Goal: Task Accomplishment & Management: Manage account settings

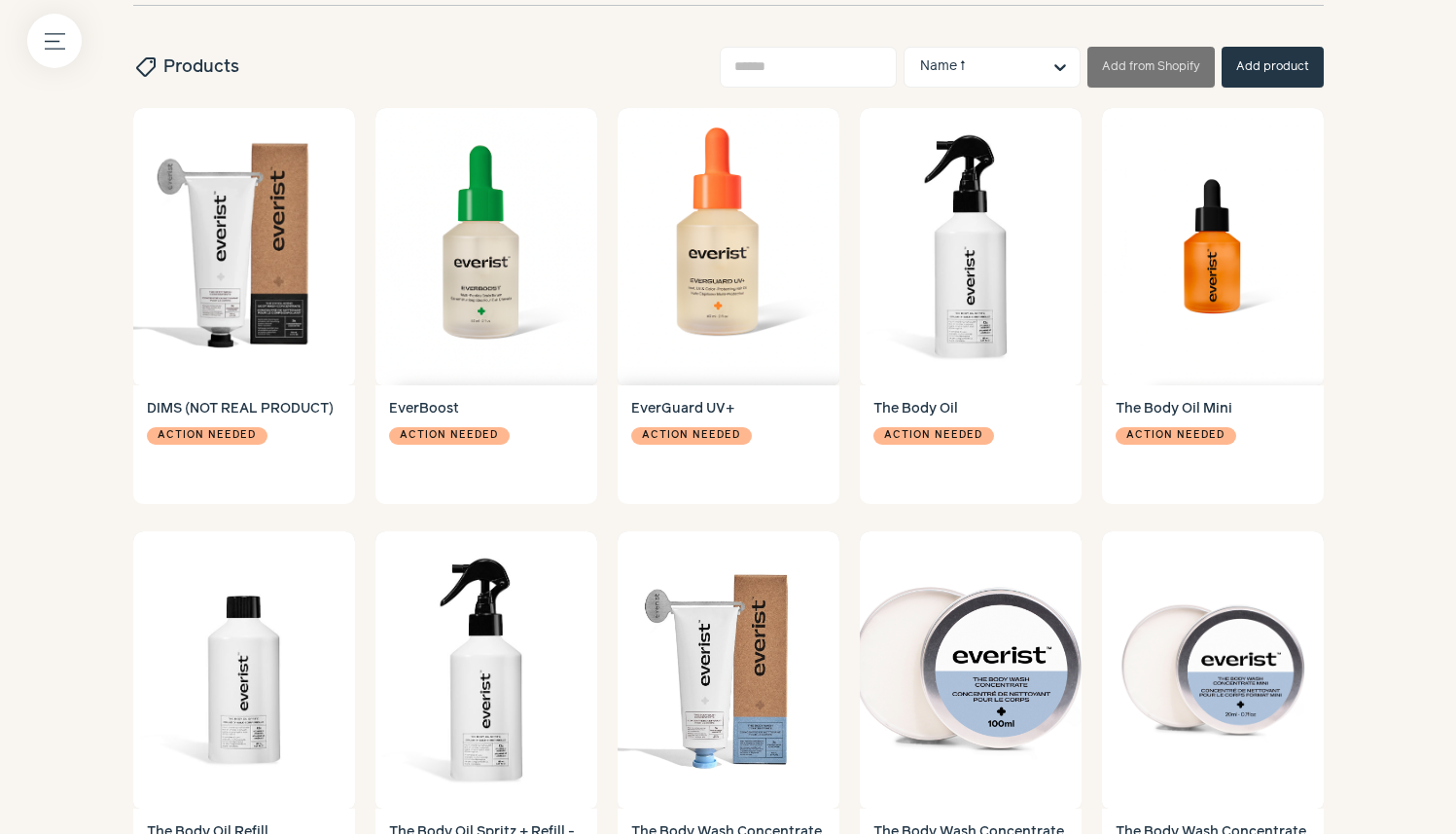
scroll to position [441, 0]
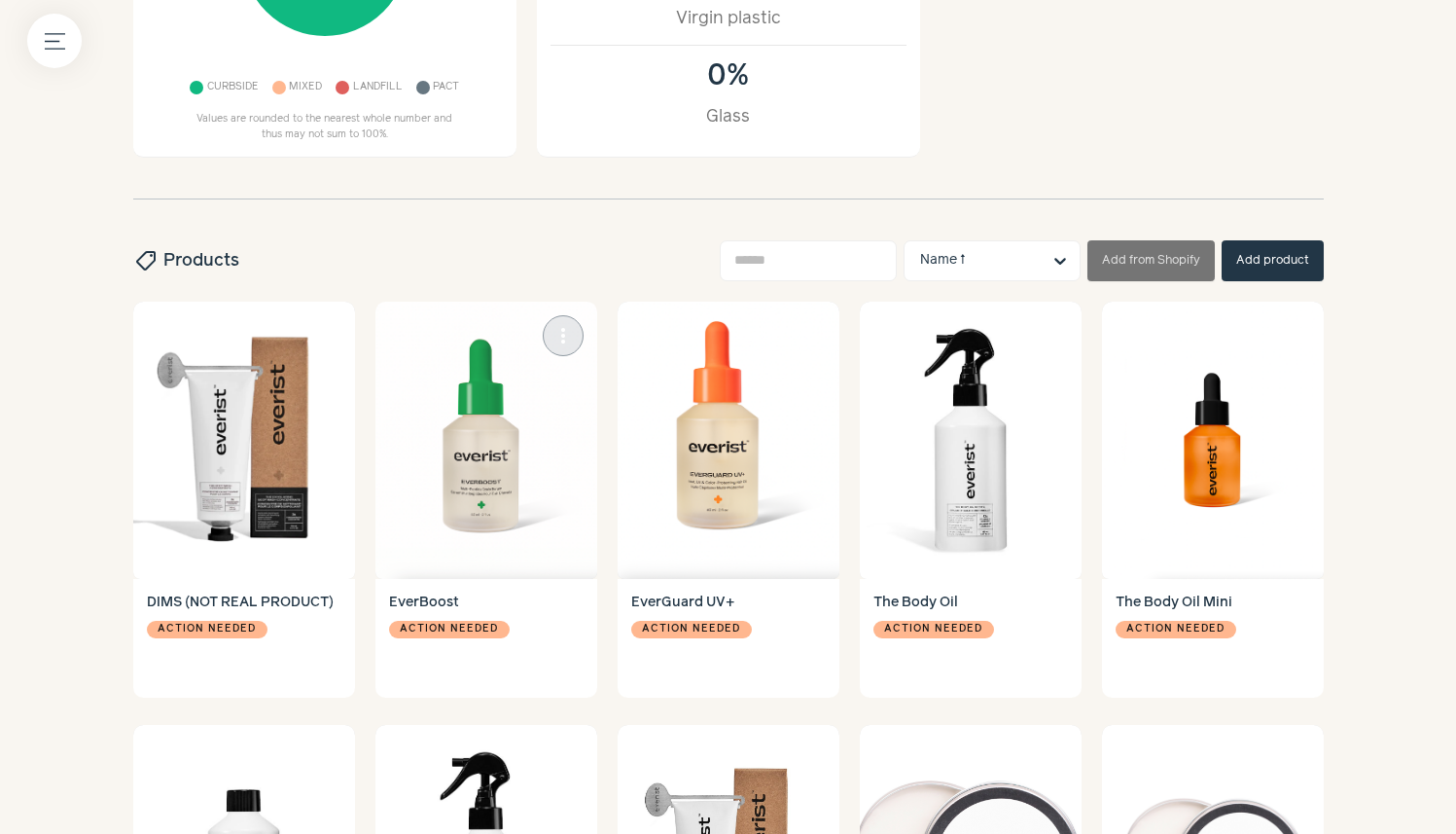
click at [549, 533] on img at bounding box center [486, 440] width 222 height 277
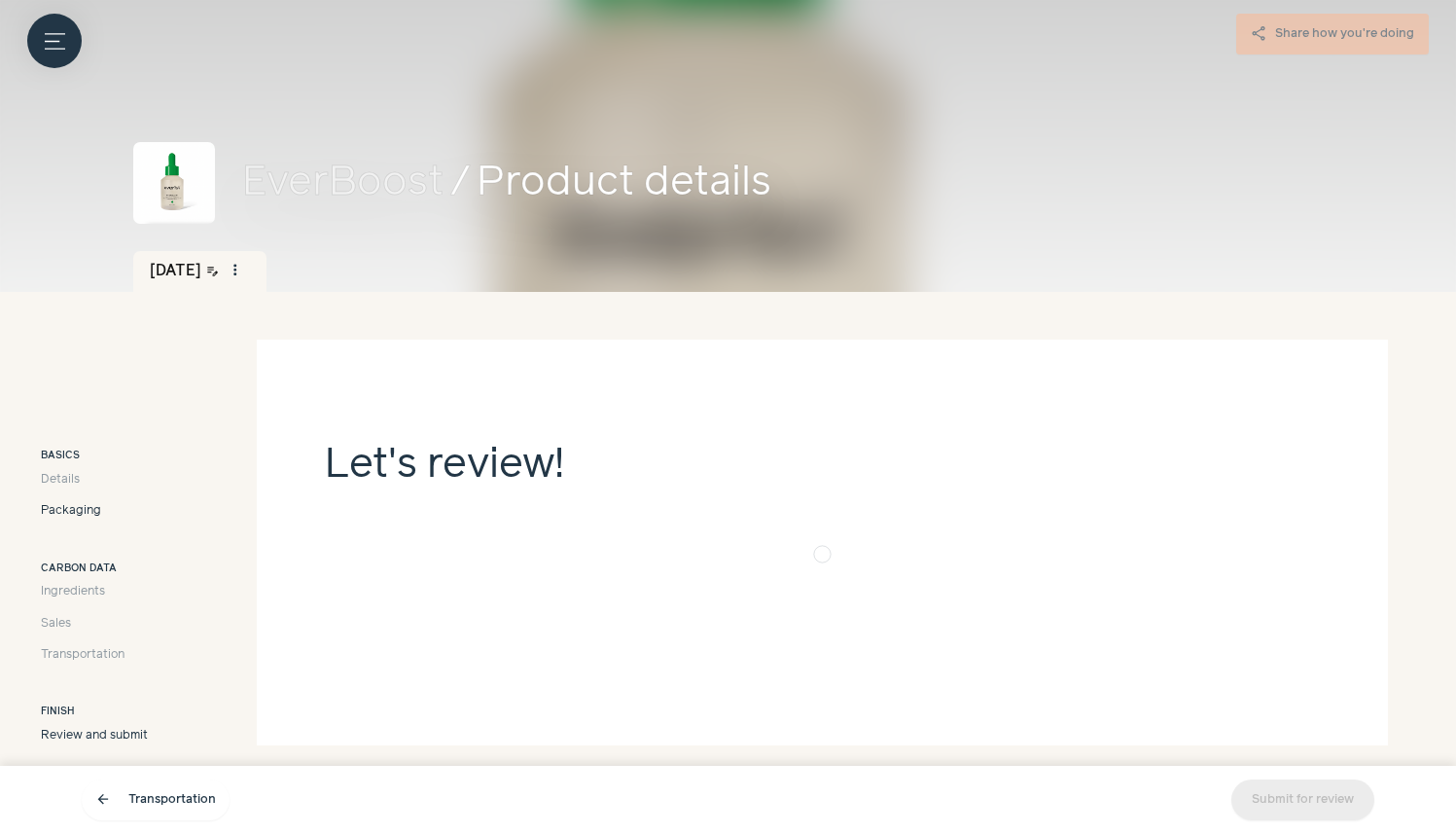
click at [77, 512] on span "Packaging" at bounding box center [71, 511] width 61 height 18
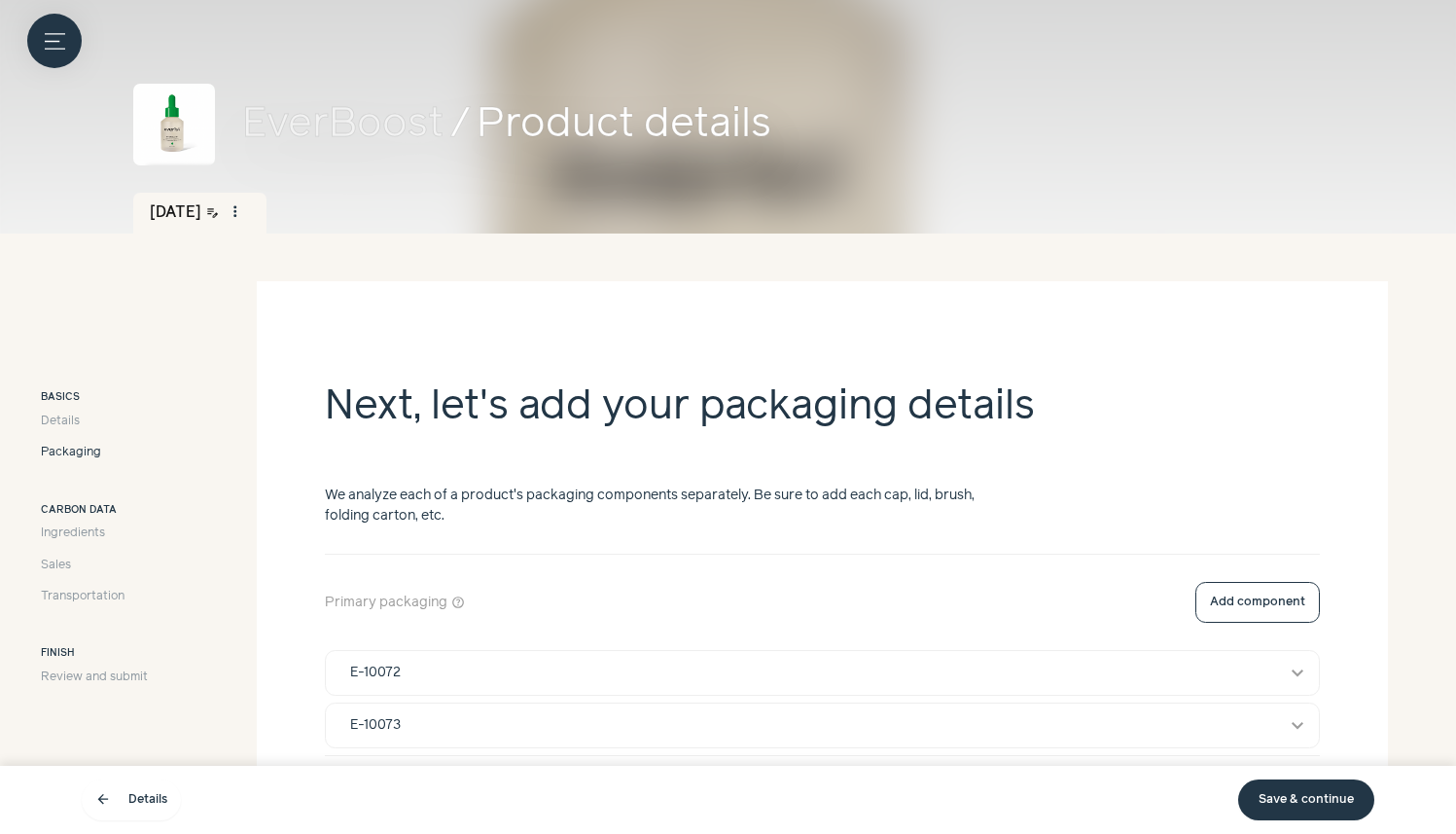
scroll to position [230, 0]
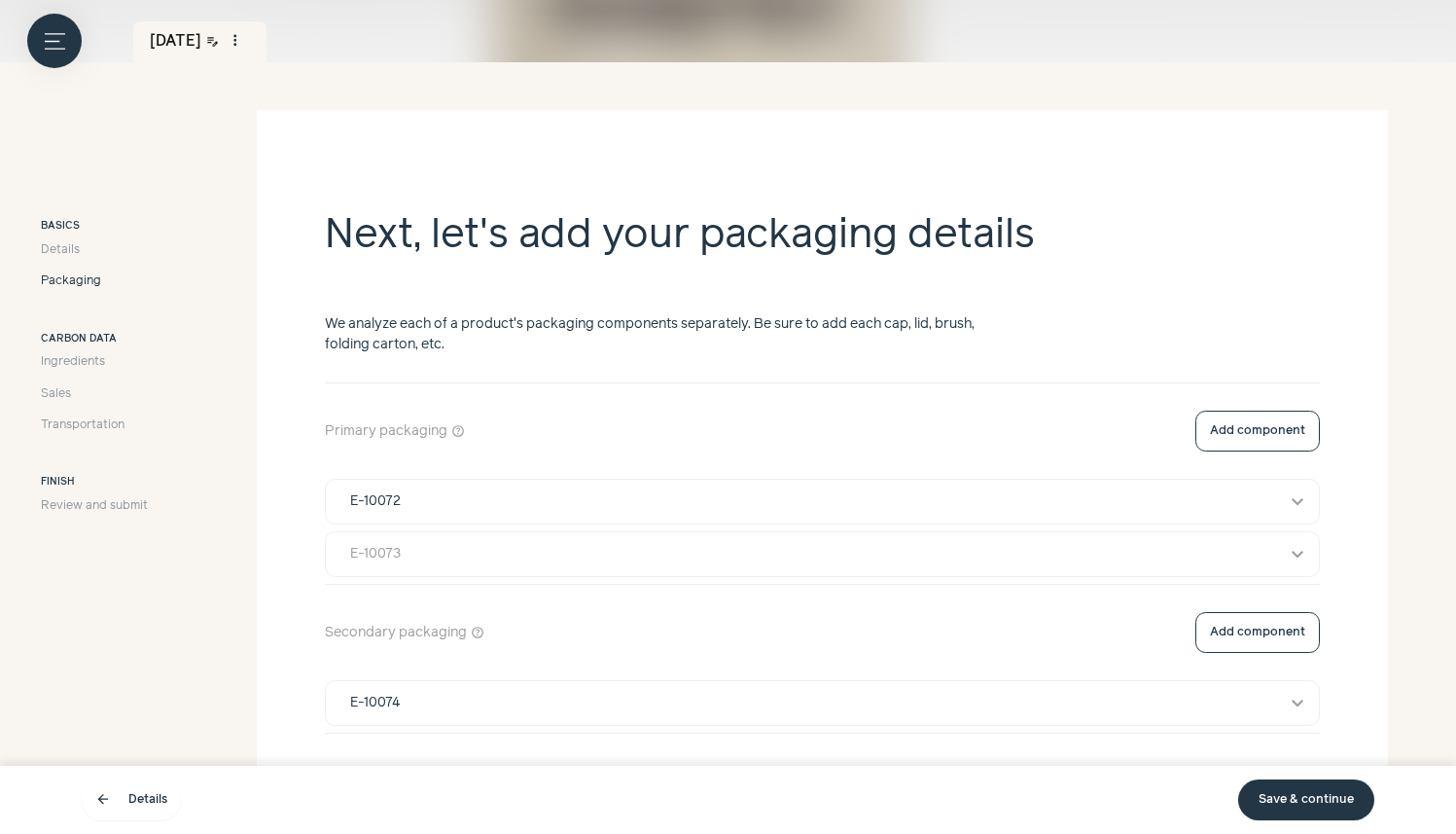
click at [427, 563] on button "E-10073 expand_more" at bounding box center [822, 554] width 993 height 44
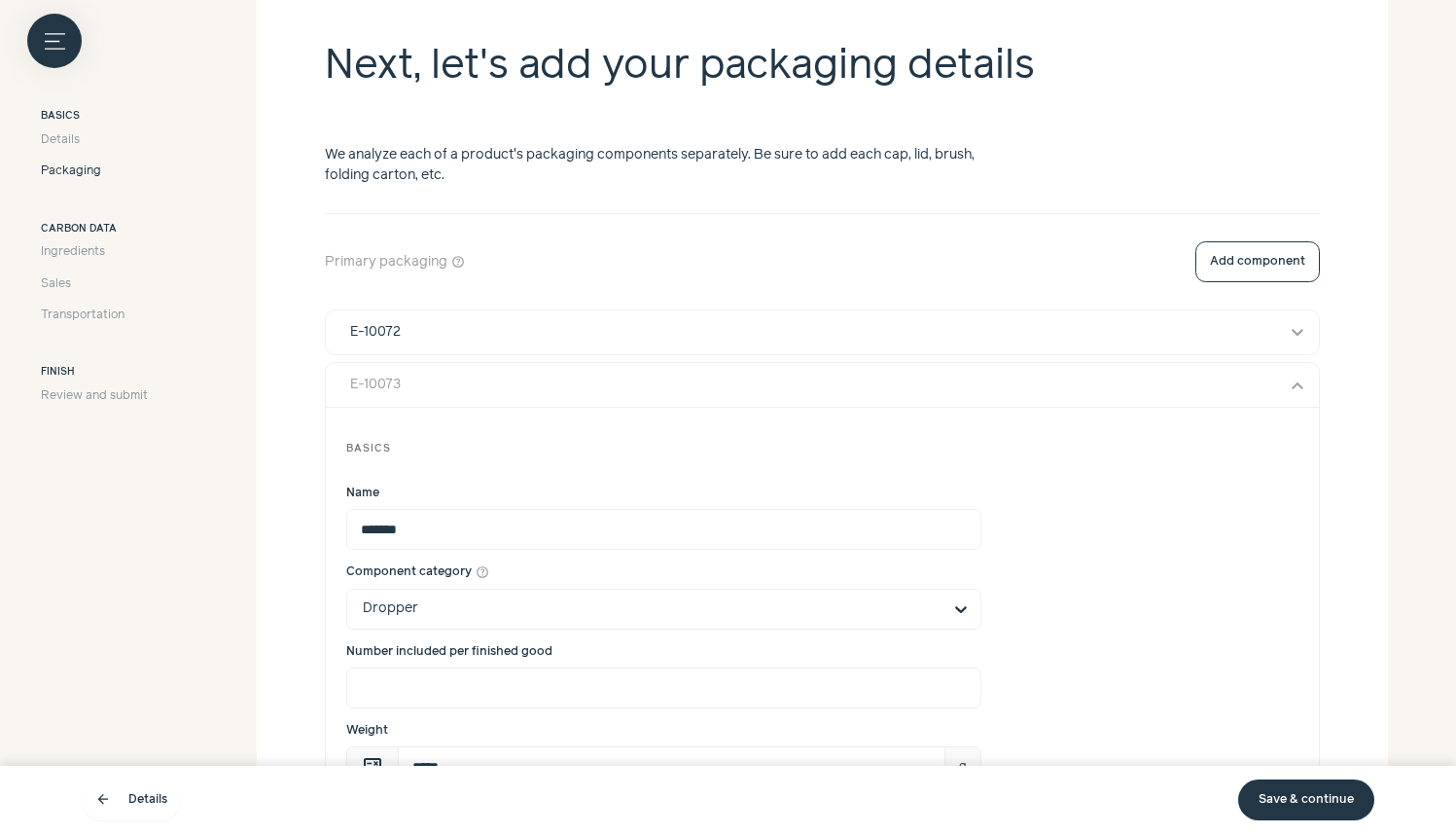
scroll to position [594, 0]
